Goal: Complete application form: Complete application form

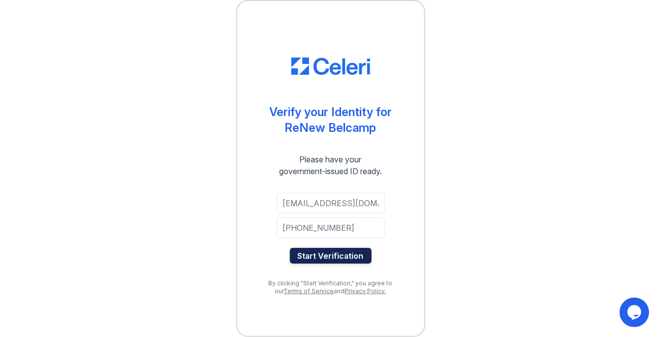
click at [334, 252] on button "Start Verification" at bounding box center [331, 256] width 82 height 16
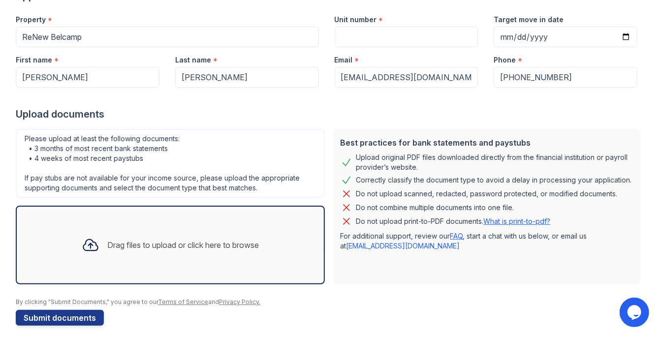
scroll to position [100, 0]
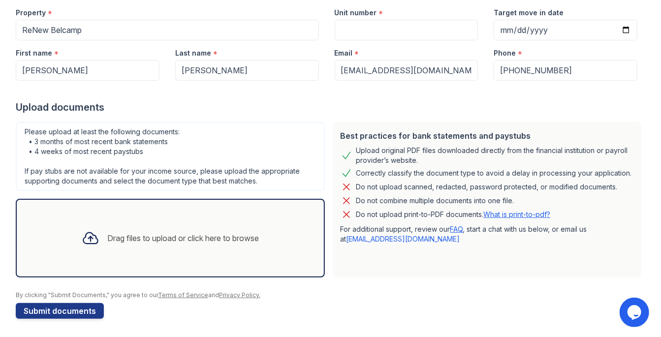
click at [111, 245] on div "Drag files to upload or click here to browse" at bounding box center [170, 237] width 193 height 33
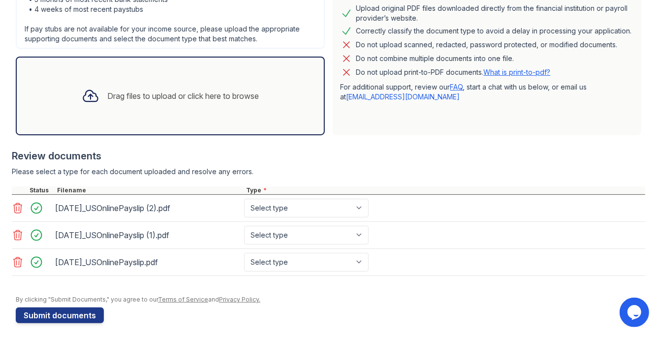
scroll to position [245, 0]
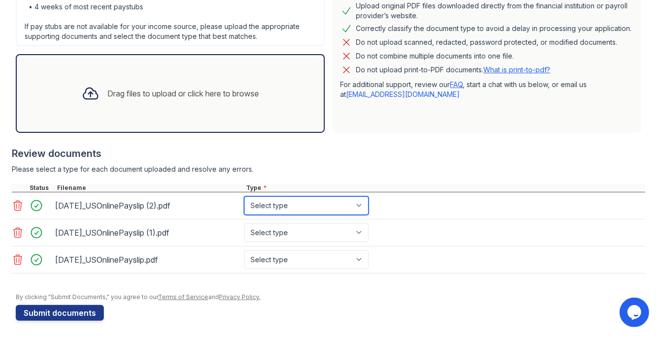
click at [362, 202] on select "Select type Paystub Bank Statement Offer Letter Tax Documents Benefit Award Let…" at bounding box center [306, 205] width 124 height 19
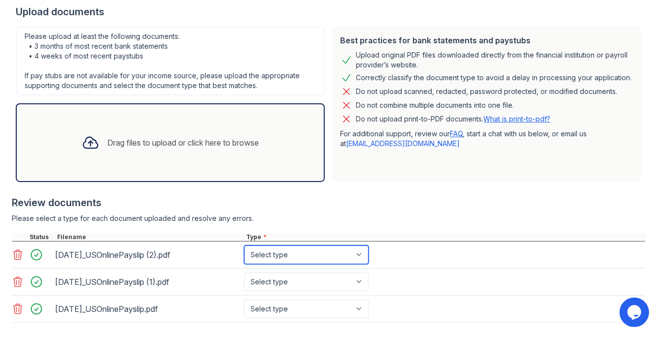
click at [361, 248] on select "Select type Paystub Bank Statement Offer Letter Tax Documents Benefit Award Let…" at bounding box center [306, 254] width 124 height 19
select select "paystub"
click at [244, 245] on select "Select type Paystub Bank Statement Offer Letter Tax Documents Benefit Award Let…" at bounding box center [306, 254] width 124 height 19
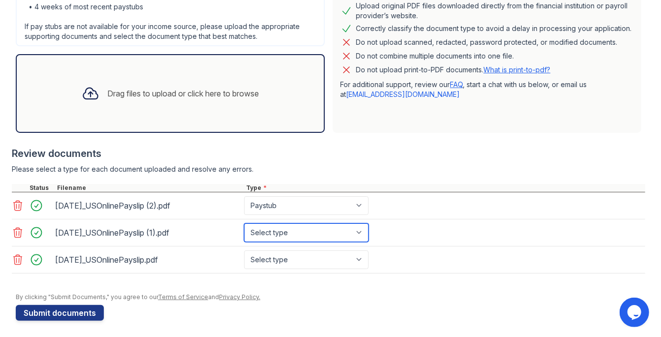
click at [360, 226] on select "Select type Paystub Bank Statement Offer Letter Tax Documents Benefit Award Let…" at bounding box center [306, 232] width 124 height 19
select select "paystub"
click at [244, 223] on select "Select type Paystub Bank Statement Offer Letter Tax Documents Benefit Award Let…" at bounding box center [306, 232] width 124 height 19
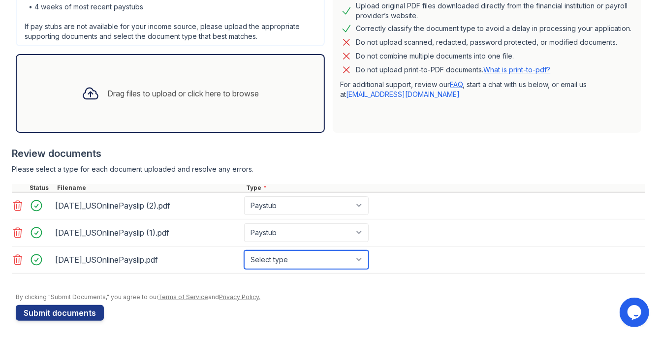
click at [358, 255] on select "Select type Paystub Bank Statement Offer Letter Tax Documents Benefit Award Let…" at bounding box center [306, 259] width 124 height 19
select select "paystub"
click at [244, 250] on select "Select type Paystub Bank Statement Offer Letter Tax Documents Benefit Award Let…" at bounding box center [306, 259] width 124 height 19
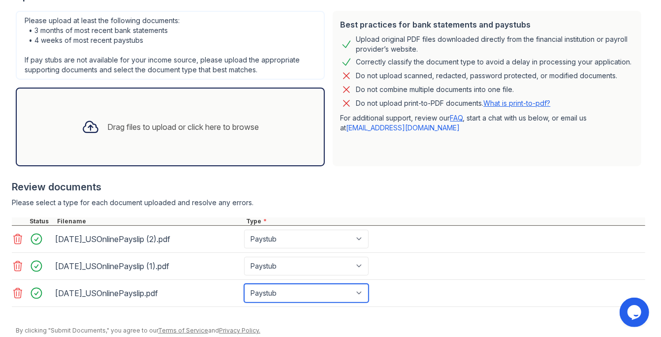
scroll to position [196, 0]
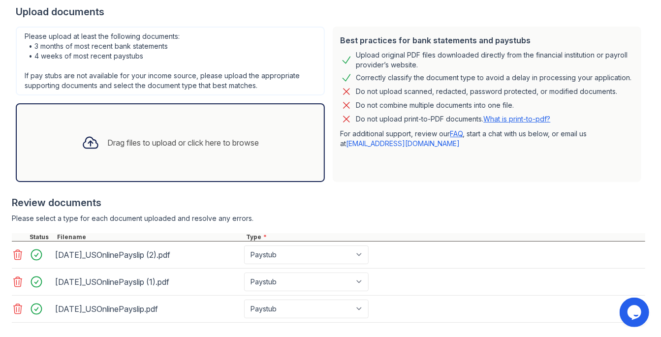
click at [99, 143] on div "Drag files to upload or click here to browse" at bounding box center [170, 142] width 193 height 33
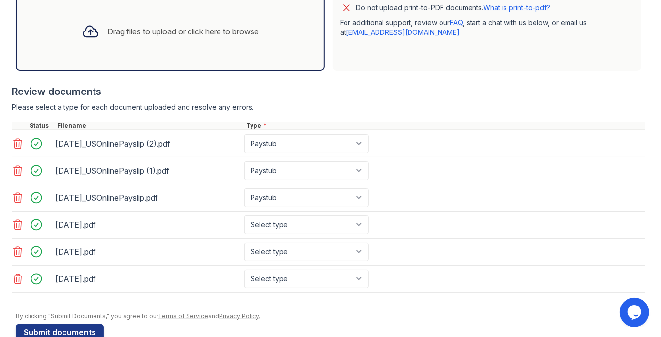
scroll to position [325, 0]
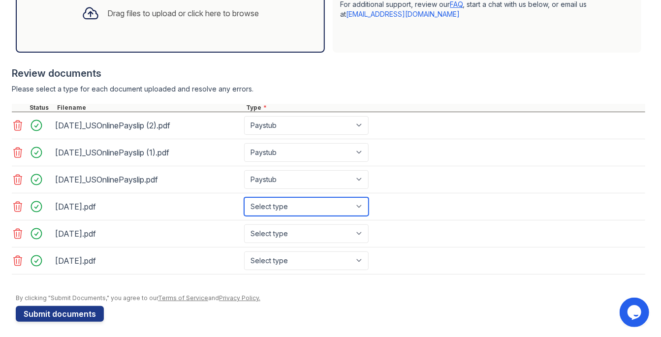
click at [360, 204] on select "Select type Paystub Bank Statement Offer Letter Tax Documents Benefit Award Let…" at bounding box center [306, 206] width 124 height 19
select select "bank_statement"
click at [244, 197] on select "Select type Paystub Bank Statement Offer Letter Tax Documents Benefit Award Let…" at bounding box center [306, 206] width 124 height 19
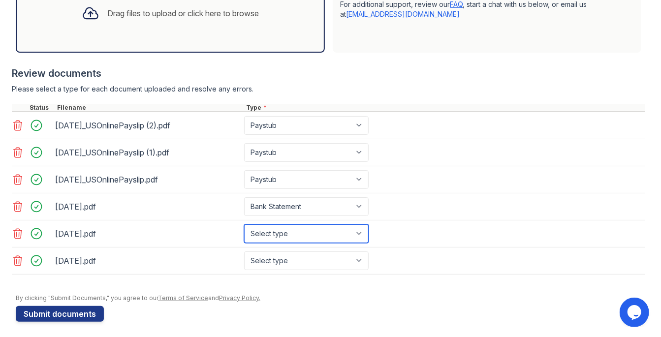
click at [322, 230] on select "Select type Paystub Bank Statement Offer Letter Tax Documents Benefit Award Let…" at bounding box center [306, 233] width 124 height 19
select select "bank_statement"
click at [244, 224] on select "Select type Paystub Bank Statement Offer Letter Tax Documents Benefit Award Let…" at bounding box center [306, 233] width 124 height 19
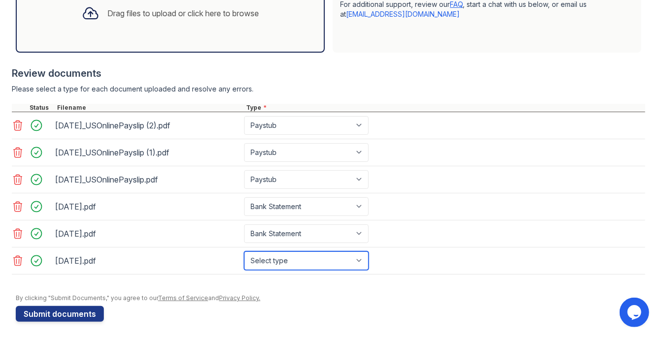
click at [305, 251] on select "Select type Paystub Bank Statement Offer Letter Tax Documents Benefit Award Let…" at bounding box center [306, 260] width 124 height 19
select select "bank_statement"
click at [244, 251] on select "Select type Paystub Bank Statement Offer Letter Tax Documents Benefit Award Let…" at bounding box center [306, 260] width 124 height 19
click at [467, 228] on div "July 2025.pdf Select type Paystub Bank Statement Offer Letter Tax Documents Ben…" at bounding box center [328, 233] width 633 height 27
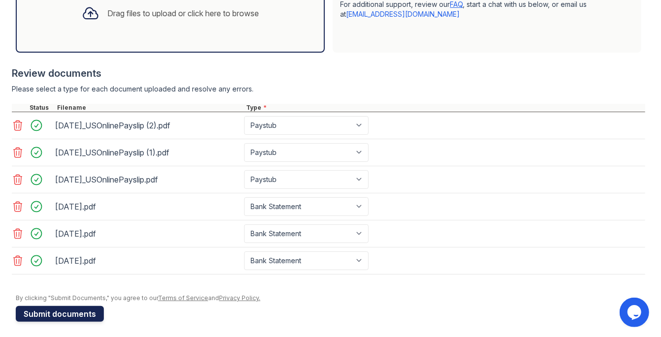
click at [74, 306] on button "Submit documents" at bounding box center [60, 314] width 88 height 16
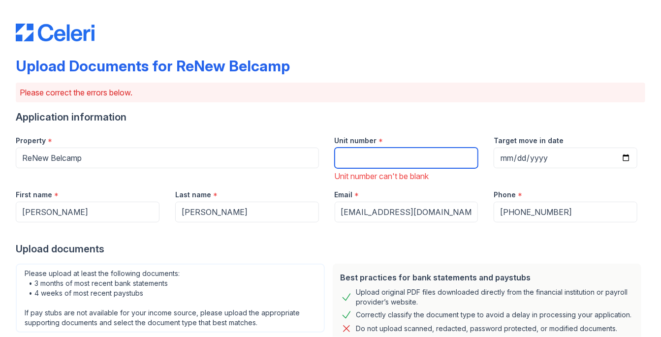
click at [358, 151] on input "Unit number" at bounding box center [406, 158] width 144 height 21
type input "C7-202"
click at [602, 182] on div "Phone *" at bounding box center [565, 192] width 144 height 20
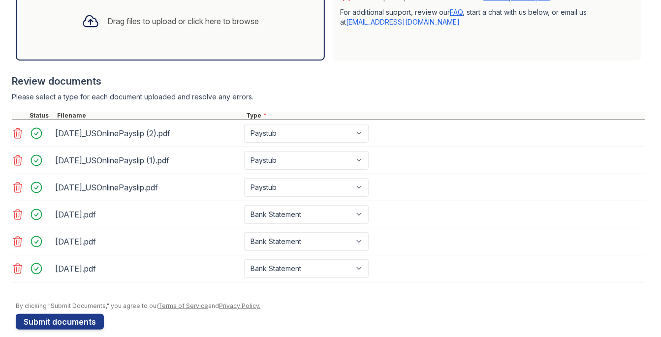
scroll to position [366, 0]
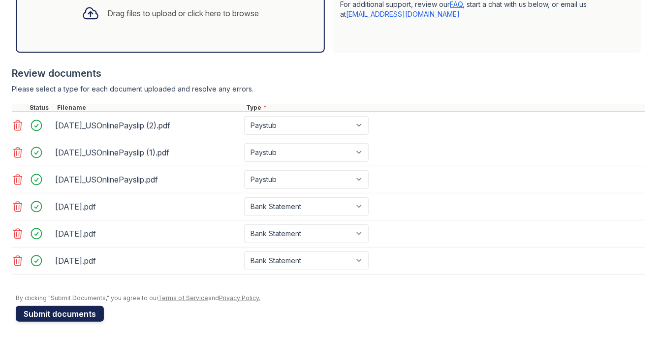
click at [68, 306] on button "Submit documents" at bounding box center [60, 314] width 88 height 16
